Goal: Information Seeking & Learning: Learn about a topic

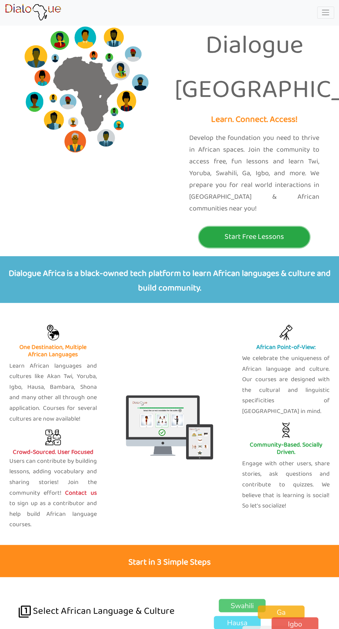
click at [274, 231] on p "Start Free Lessons" at bounding box center [254, 237] width 107 height 13
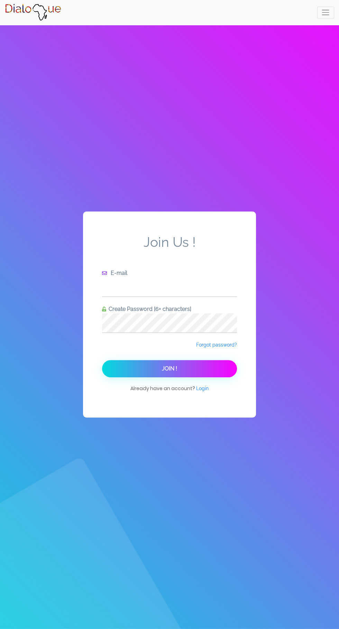
click at [182, 296] on input "text" at bounding box center [169, 286] width 135 height 19
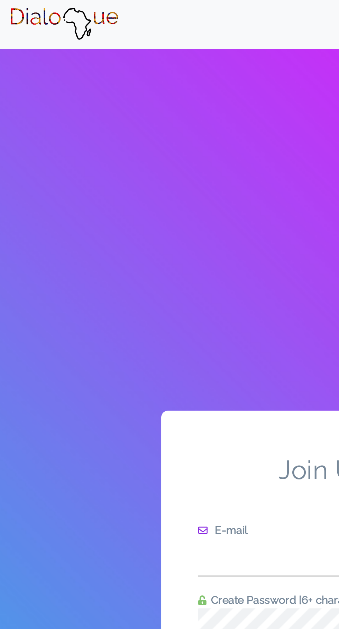
type input "[EMAIL_ADDRESS][DOMAIN_NAME]"
click at [189, 377] on button "Join !" at bounding box center [169, 368] width 135 height 17
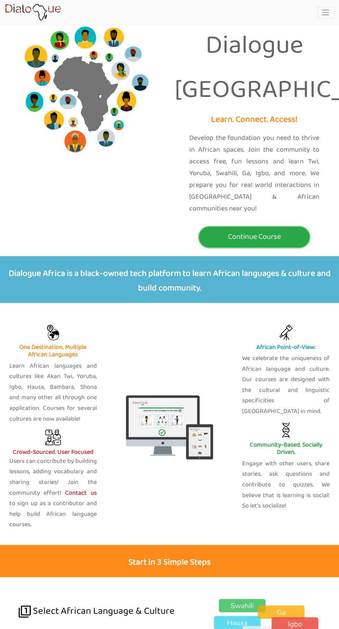
click at [284, 231] on p "Continue Course" at bounding box center [254, 237] width 107 height 13
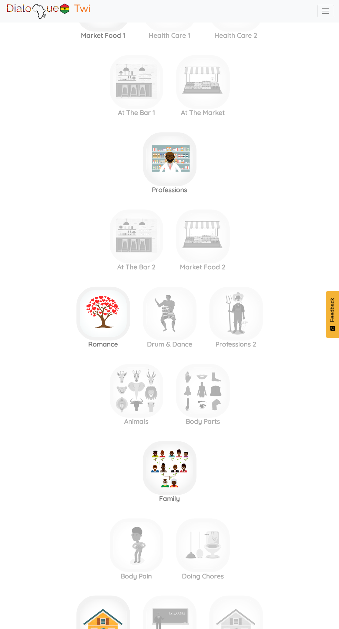
scroll to position [760, 0]
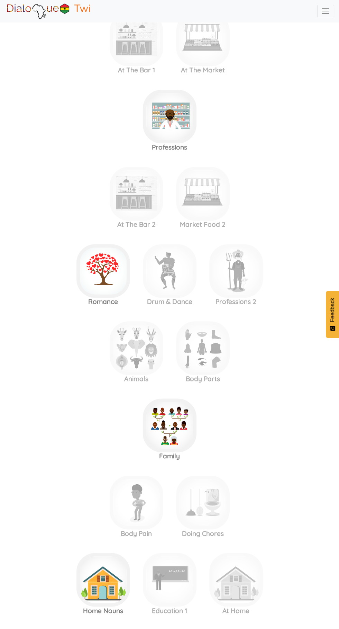
scroll to position [800, 0]
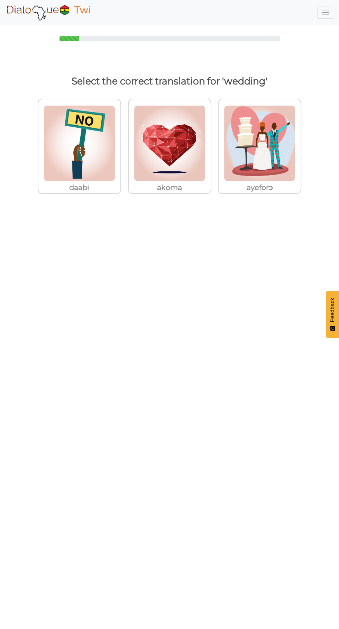
click at [115, 132] on img at bounding box center [80, 143] width 72 height 76
click at [126, 137] on input "ayeforɔ" at bounding box center [122, 139] width 5 height 5
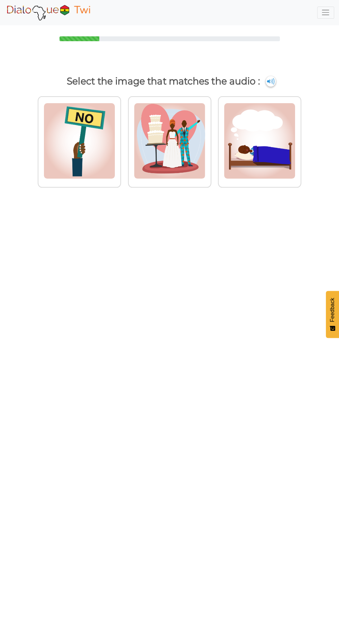
click at [115, 131] on img at bounding box center [80, 141] width 72 height 76
click at [126, 134] on input "radio" at bounding box center [122, 136] width 5 height 5
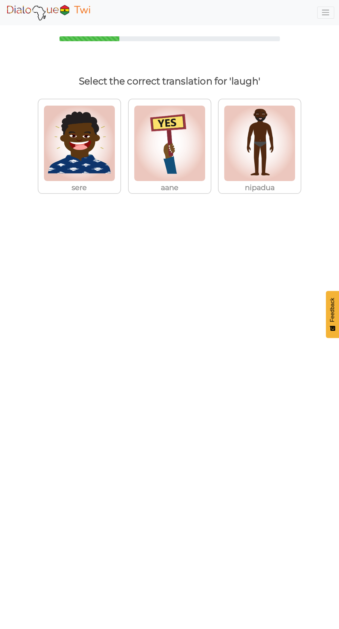
click at [85, 168] on img at bounding box center [80, 143] width 72 height 76
click at [120, 142] on input "sere" at bounding box center [122, 139] width 5 height 5
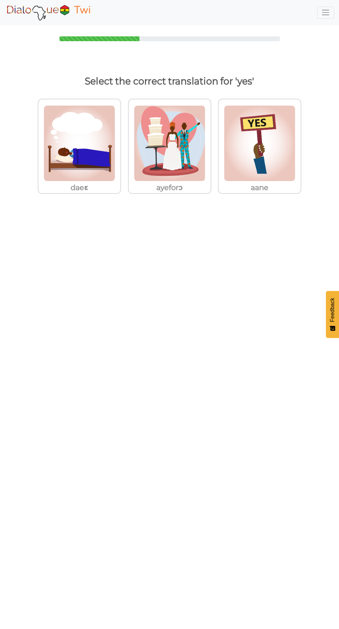
click at [115, 125] on img at bounding box center [80, 143] width 72 height 76
click at [126, 137] on input "aane" at bounding box center [122, 139] width 5 height 5
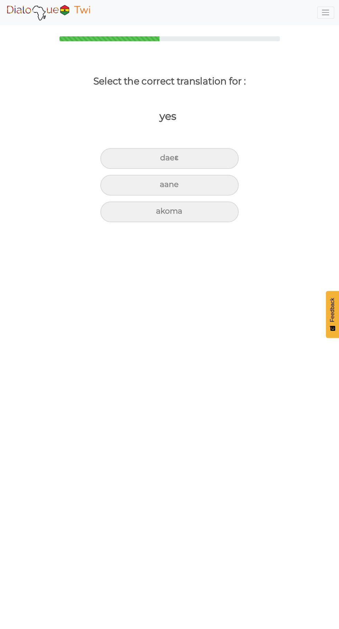
click at [217, 169] on div "aane" at bounding box center [169, 158] width 138 height 21
click at [165, 160] on input "aane" at bounding box center [163, 158] width 5 height 5
radio input "true"
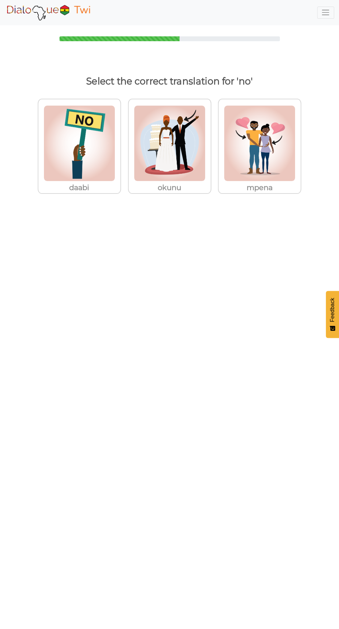
click at [73, 113] on img at bounding box center [80, 143] width 72 height 76
click at [120, 137] on input "daabi" at bounding box center [122, 139] width 5 height 5
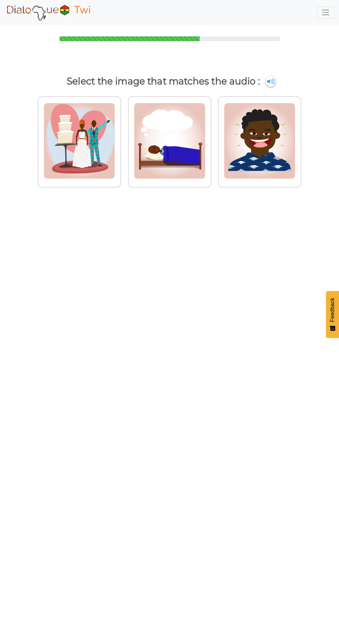
click at [115, 126] on img at bounding box center [80, 141] width 72 height 76
click at [126, 134] on input "radio" at bounding box center [122, 136] width 5 height 5
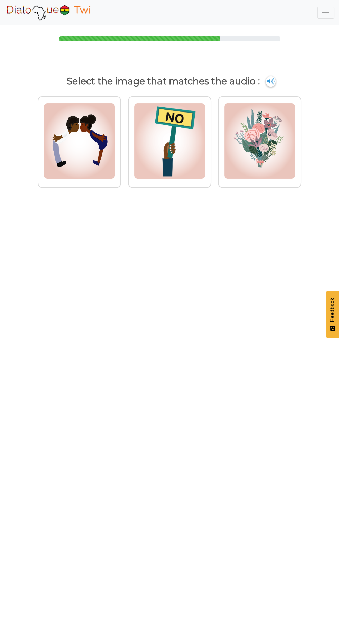
click at [115, 158] on img at bounding box center [80, 141] width 72 height 76
click at [126, 140] on input "radio" at bounding box center [122, 136] width 5 height 5
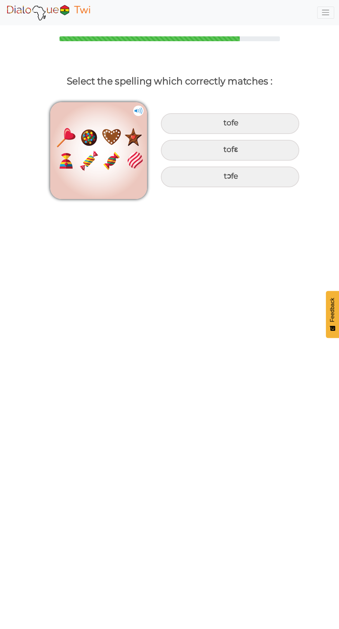
click at [277, 120] on div "tofe" at bounding box center [230, 123] width 138 height 21
click at [227, 121] on input "tofe" at bounding box center [224, 123] width 5 height 5
radio input "true"
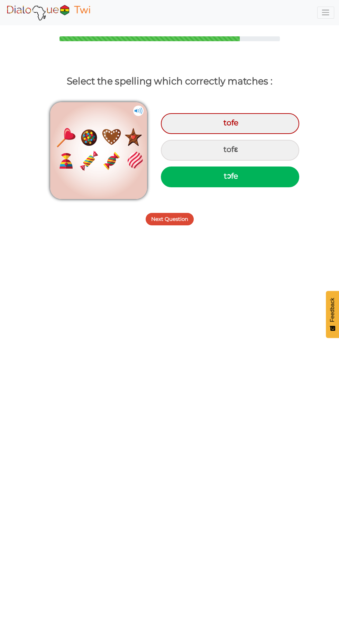
click at [156, 223] on button "Next Question" at bounding box center [170, 219] width 48 height 12
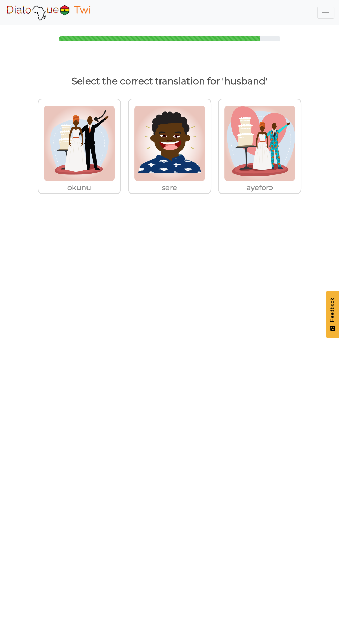
click at [114, 167] on img at bounding box center [80, 143] width 72 height 76
click at [120, 142] on input "okunu" at bounding box center [122, 139] width 5 height 5
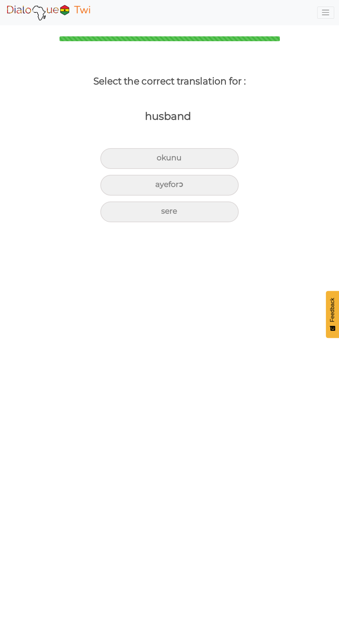
click at [200, 148] on div "okunu" at bounding box center [169, 158] width 138 height 21
click at [162, 156] on input "okunu" at bounding box center [160, 158] width 5 height 5
radio input "true"
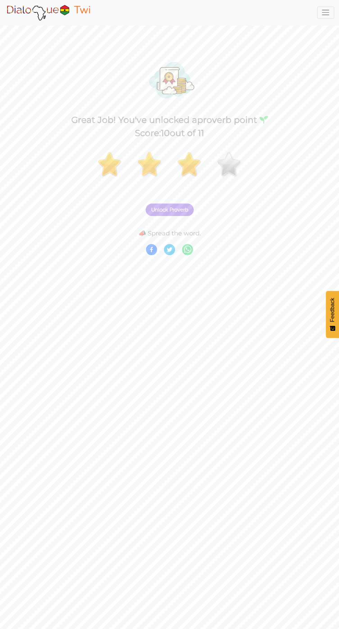
click at [164, 207] on span "Unlock Proverb" at bounding box center [169, 210] width 37 height 6
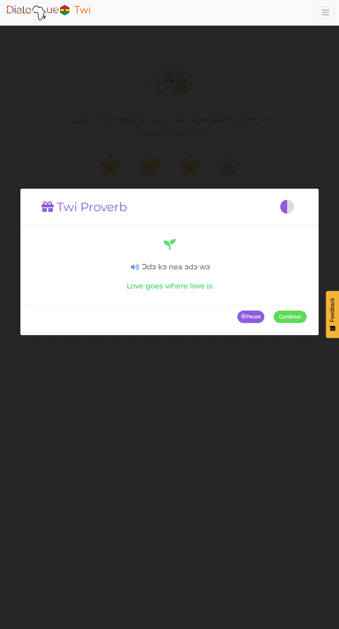
click at [307, 323] on span at bounding box center [307, 317] width 0 height 12
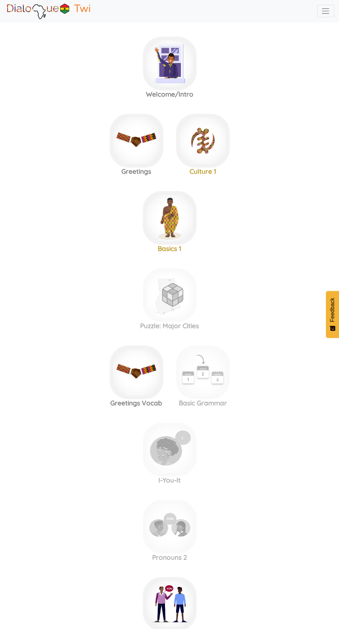
scroll to position [1007, 0]
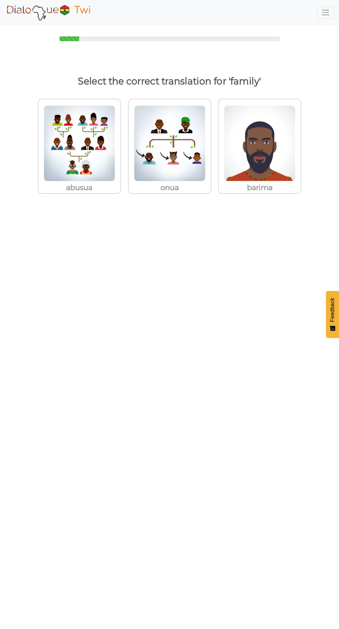
click at [100, 150] on img at bounding box center [80, 143] width 72 height 76
click at [120, 142] on input "abusua" at bounding box center [122, 139] width 5 height 5
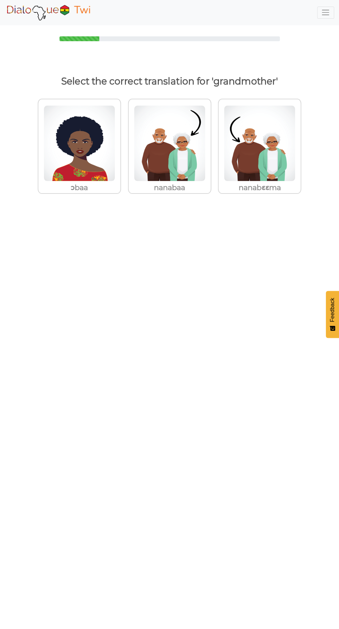
click at [90, 163] on img at bounding box center [80, 143] width 72 height 76
click at [120, 142] on input "ɔbaa" at bounding box center [122, 139] width 5 height 5
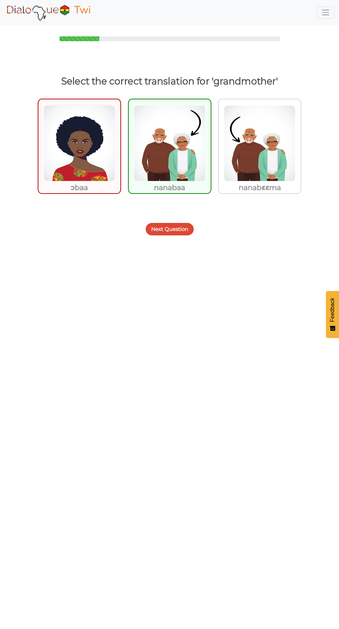
click at [169, 229] on button "Next Question" at bounding box center [170, 229] width 48 height 12
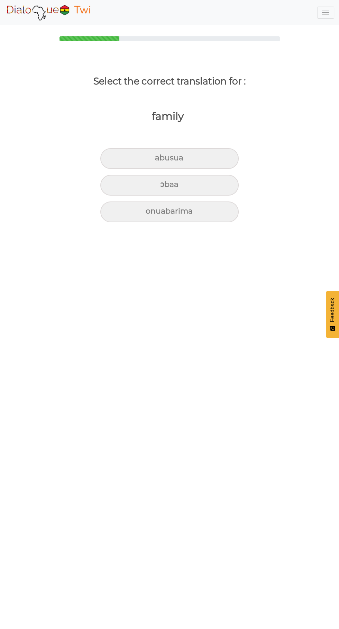
click at [223, 164] on div "abusua" at bounding box center [169, 158] width 138 height 21
click at [160, 160] on input "abusua" at bounding box center [158, 158] width 5 height 5
radio input "true"
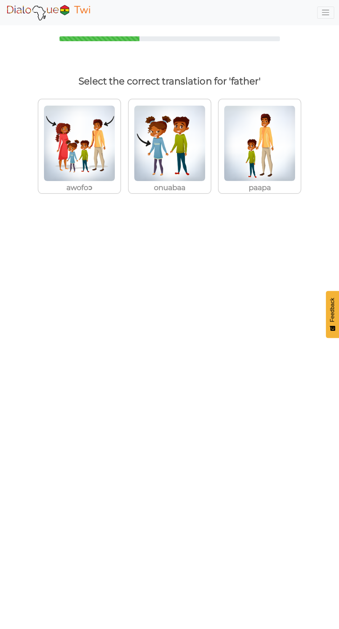
click at [120, 183] on p "paapa" at bounding box center [79, 187] width 82 height 12
click at [126, 142] on input "paapa" at bounding box center [122, 139] width 5 height 5
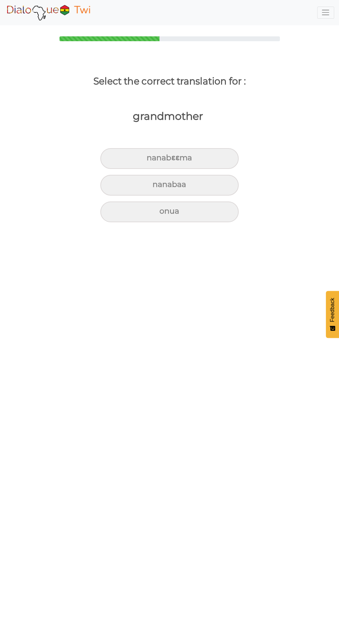
click at [233, 169] on div "onua" at bounding box center [169, 158] width 138 height 21
click at [152, 160] on input "onua" at bounding box center [149, 158] width 5 height 5
radio input "true"
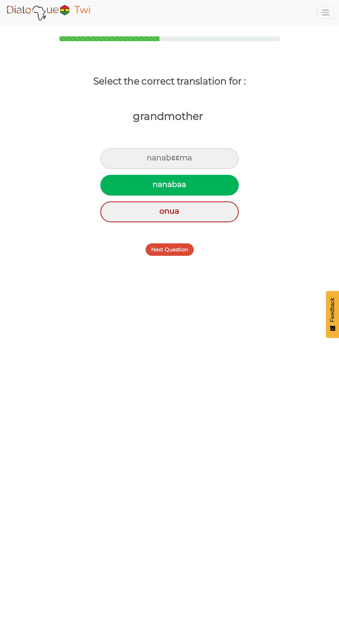
click at [177, 251] on button "Next Question" at bounding box center [170, 249] width 48 height 12
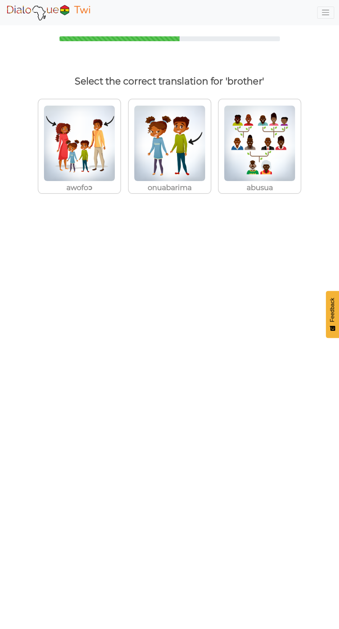
click at [115, 143] on img at bounding box center [80, 143] width 72 height 76
click at [126, 142] on input "onuabarima" at bounding box center [122, 139] width 5 height 5
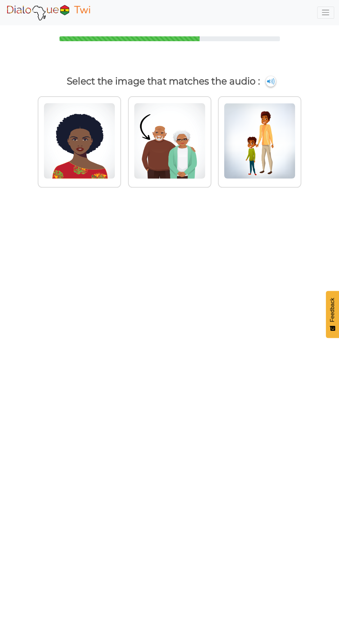
click at [115, 157] on img at bounding box center [80, 141] width 72 height 76
click at [126, 140] on input "radio" at bounding box center [122, 136] width 5 height 5
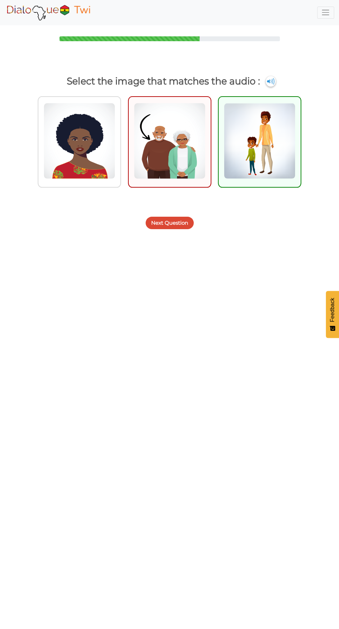
click at [168, 223] on button "Next Question" at bounding box center [170, 223] width 48 height 12
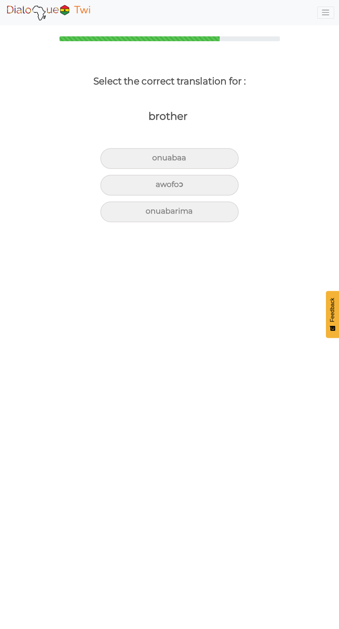
click at [160, 169] on div "onuabarima" at bounding box center [169, 158] width 138 height 21
click at [158, 160] on input "onuabarima" at bounding box center [155, 158] width 5 height 5
radio input "true"
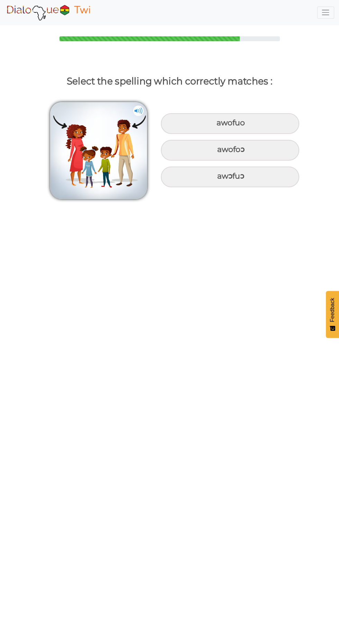
click at [276, 116] on div "awofuo" at bounding box center [230, 123] width 138 height 21
click at [220, 121] on input "awofuo" at bounding box center [217, 123] width 5 height 5
radio input "true"
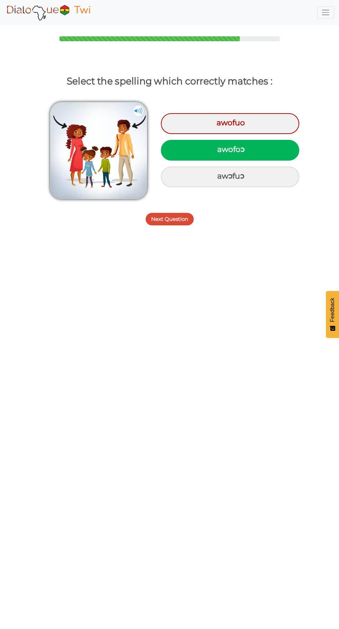
click at [185, 213] on button "Next Question" at bounding box center [170, 219] width 48 height 12
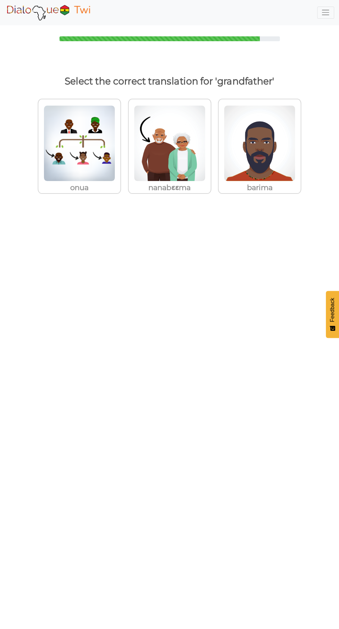
click at [115, 149] on img at bounding box center [80, 143] width 72 height 76
click at [126, 142] on input "nanabɛɛma" at bounding box center [122, 139] width 5 height 5
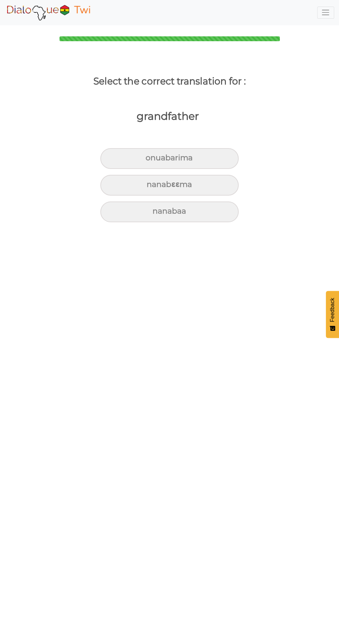
click at [178, 169] on div "nanabaa" at bounding box center [169, 158] width 138 height 21
click at [151, 160] on input "nanabaa" at bounding box center [148, 158] width 5 height 5
radio input "true"
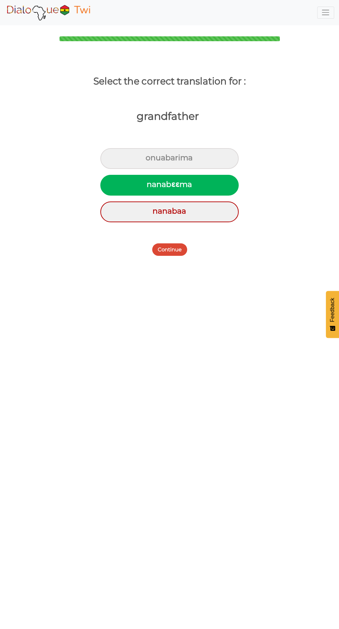
click at [167, 248] on button "Continue" at bounding box center [169, 249] width 35 height 12
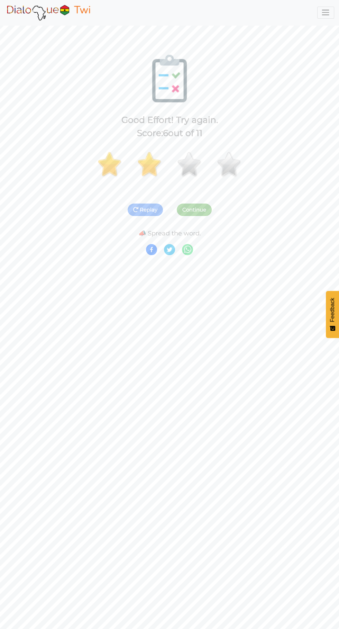
click at [201, 207] on button "Continue" at bounding box center [194, 210] width 35 height 12
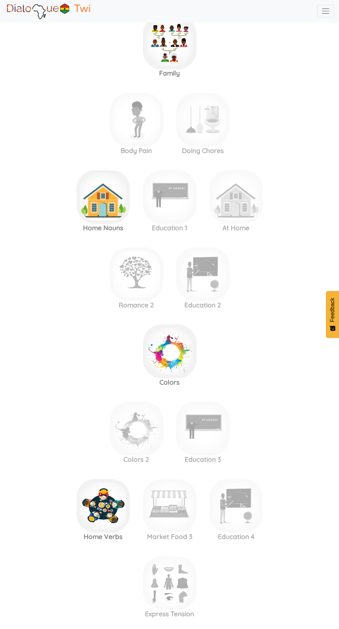
scroll to position [1175, 0]
